Goal: Task Accomplishment & Management: Manage account settings

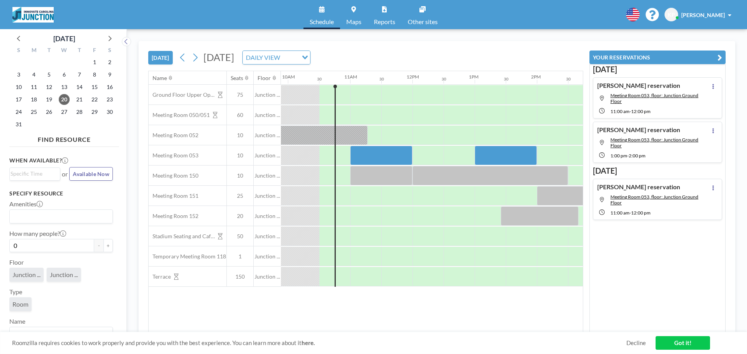
scroll to position [0, 622]
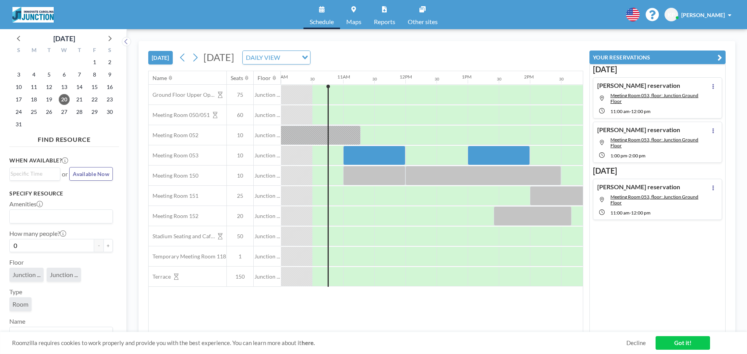
click at [723, 56] on button "YOUR RESERVATIONS" at bounding box center [657, 58] width 136 height 14
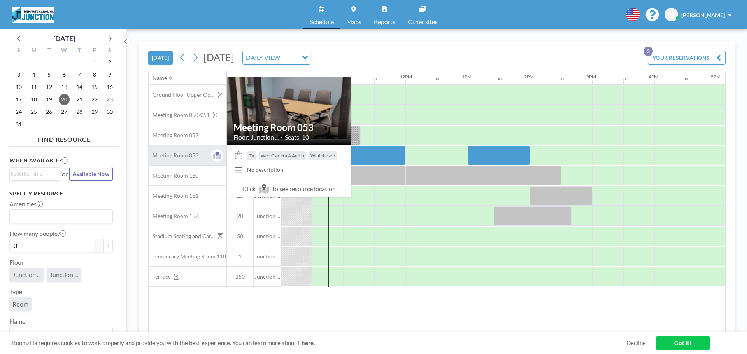
click at [195, 151] on div "Meeting Room 053" at bounding box center [188, 155] width 78 height 20
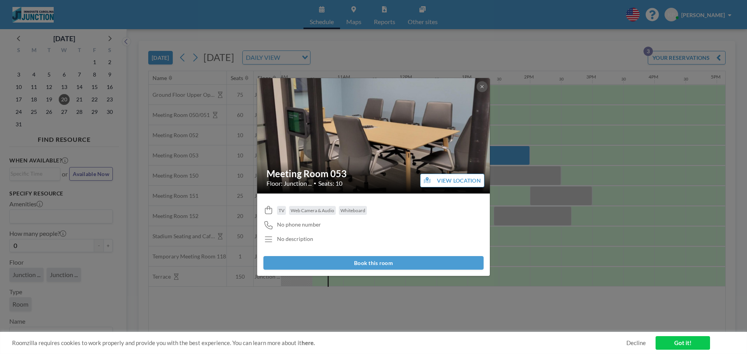
click at [591, 144] on div "Meeting Room 053 Floor: Junction ... • Seats: 10 VIEW LOCATION TV Web Camera & …" at bounding box center [373, 177] width 747 height 354
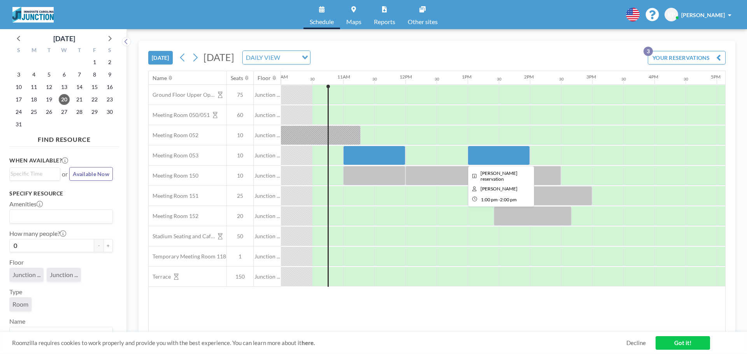
click at [518, 154] on div at bounding box center [499, 155] width 62 height 19
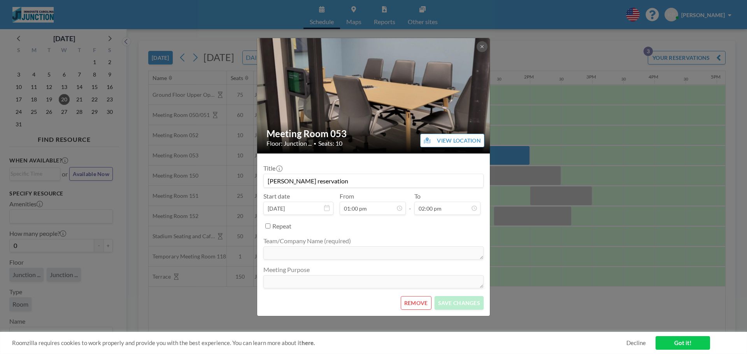
click at [415, 301] on button "REMOVE" at bounding box center [416, 303] width 31 height 14
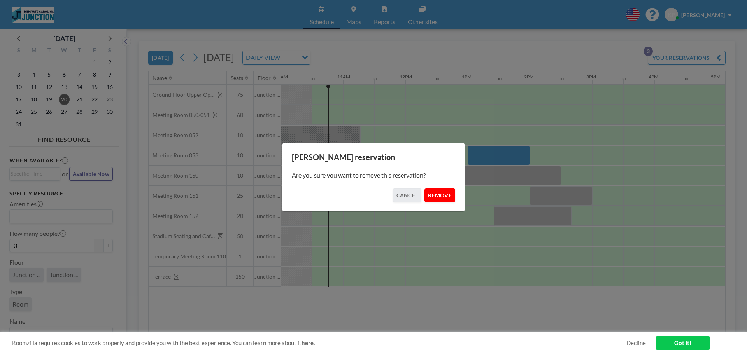
click at [447, 200] on button "REMOVE" at bounding box center [439, 196] width 31 height 14
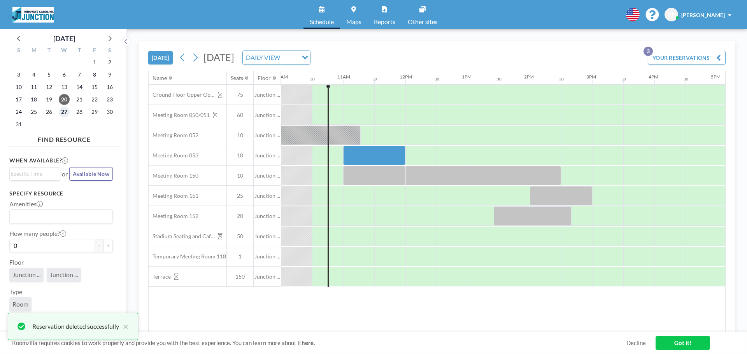
click at [68, 110] on span "27" at bounding box center [64, 112] width 11 height 11
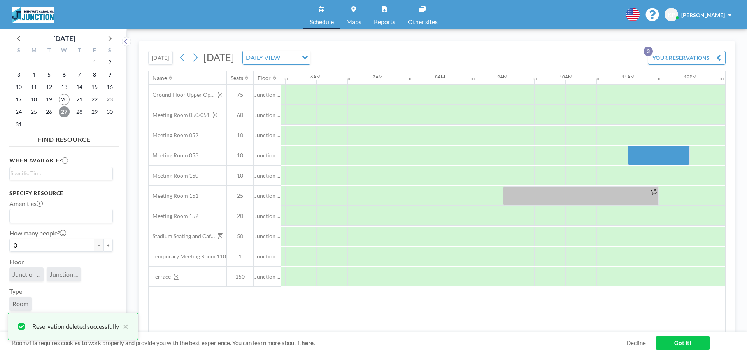
scroll to position [0, 467]
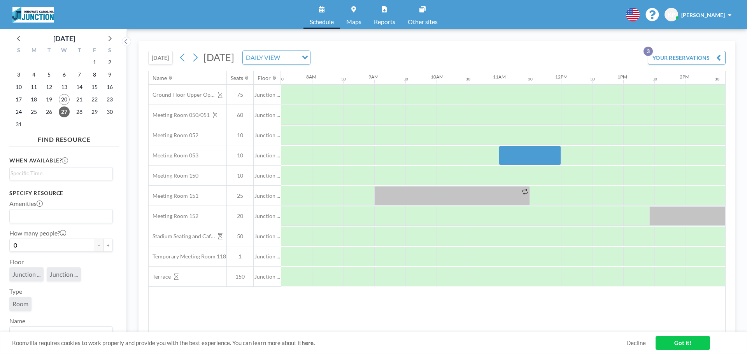
click at [460, 327] on div "Name Seats Floor 12AM 30 1AM 30 2AM 30 3AM 30 4AM 30 5AM 30 6AM 30 7AM 30 8AM 3…" at bounding box center [437, 201] width 577 height 261
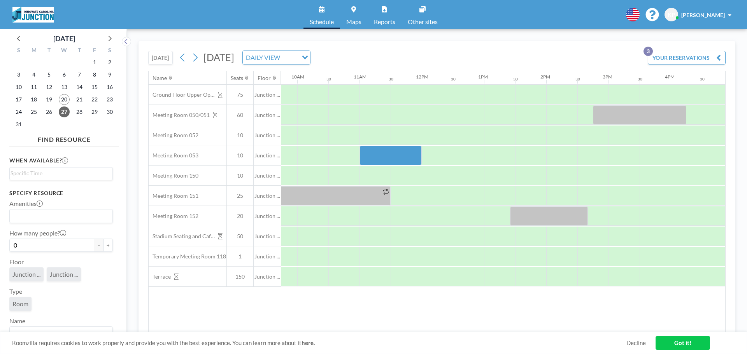
scroll to position [0, 625]
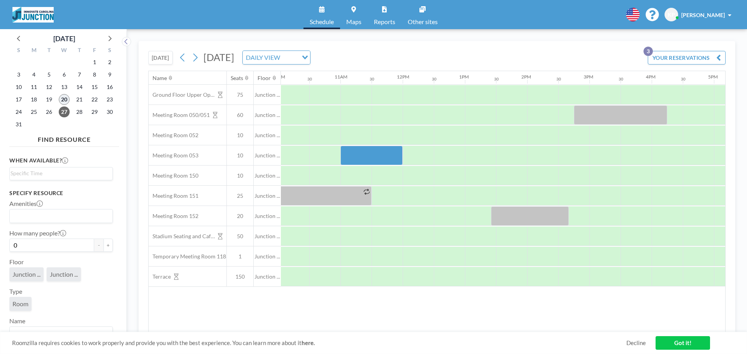
click at [60, 100] on span "20" at bounding box center [64, 99] width 11 height 11
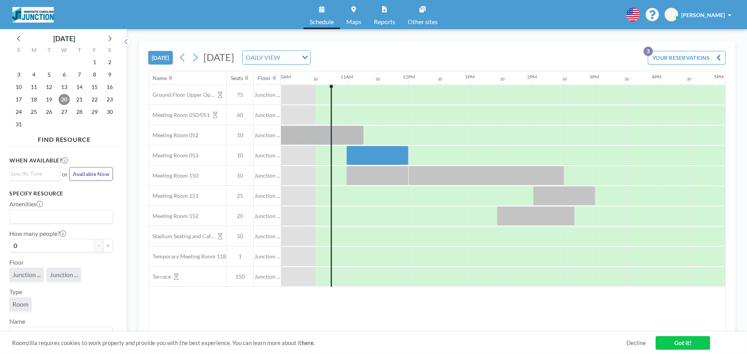
scroll to position [0, 622]
click at [379, 16] on link "Reports" at bounding box center [385, 14] width 34 height 29
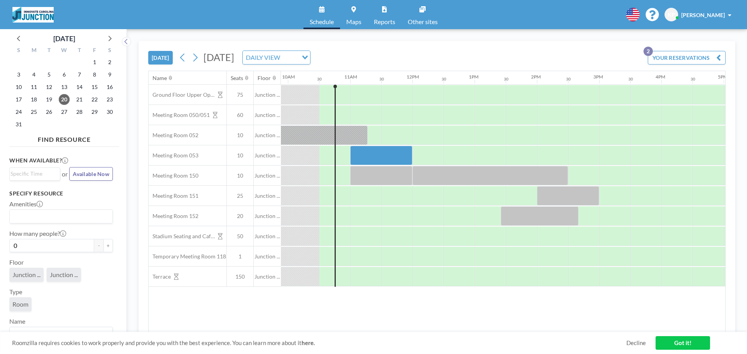
scroll to position [0, 622]
